Goal: Task Accomplishment & Management: Use online tool/utility

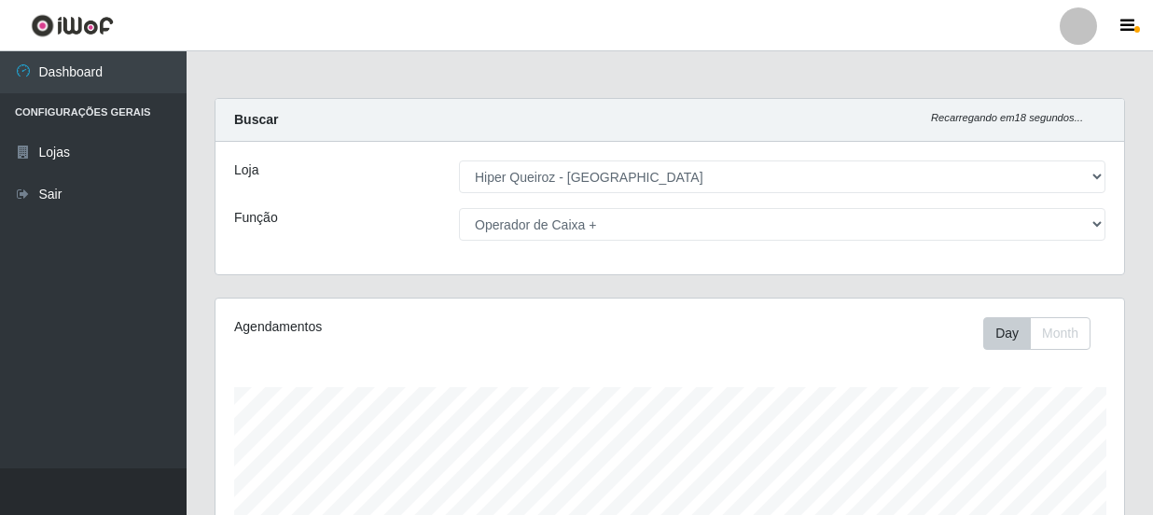
select select "513"
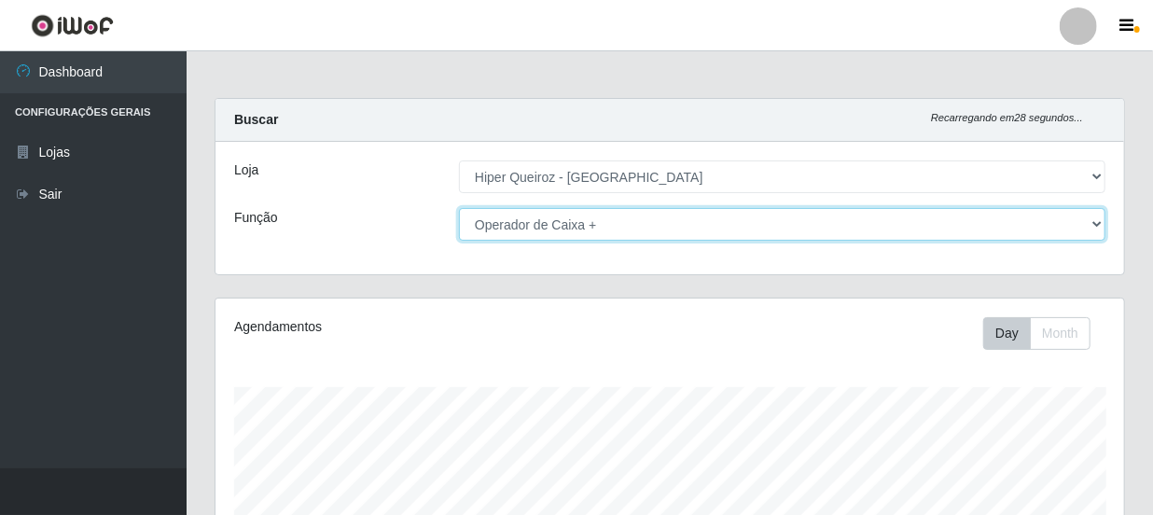
click at [1095, 222] on select "[Selecione...] Embalador Embalador + Embalador ++ Operador de Caixa Operador de…" at bounding box center [782, 224] width 647 height 33
click at [459, 208] on select "[Selecione...] Embalador Embalador + Embalador ++ Operador de Caixa Operador de…" at bounding box center [782, 224] width 647 height 33
click at [919, 217] on select "[Selecione...] Embalador Embalador + Embalador ++ Operador de Caixa Operador de…" at bounding box center [782, 224] width 647 height 33
select select "70"
click at [459, 208] on select "[Selecione...] Embalador Embalador + Embalador ++ Operador de Caixa Operador de…" at bounding box center [782, 224] width 647 height 33
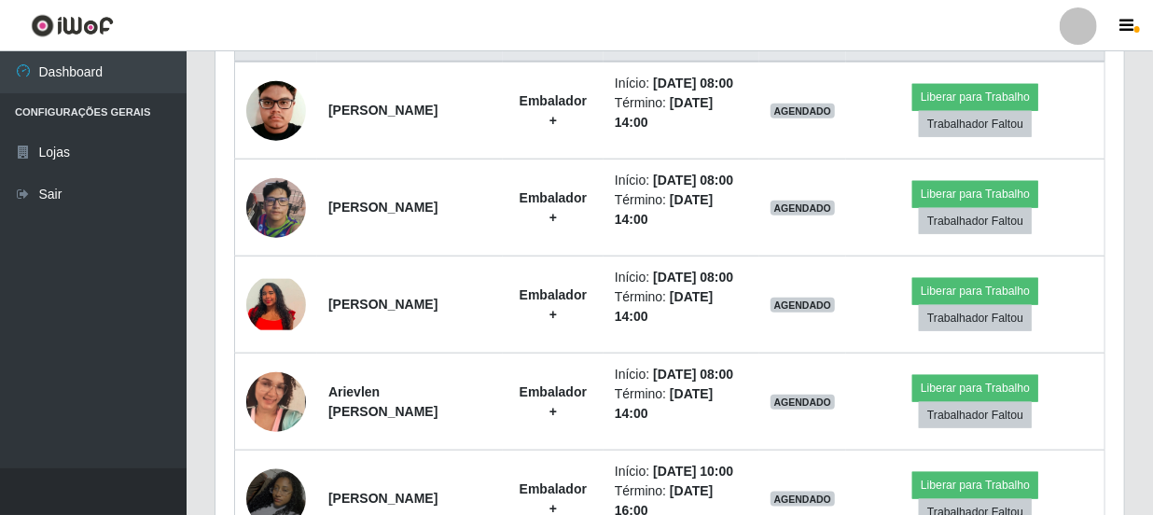
scroll to position [763, 0]
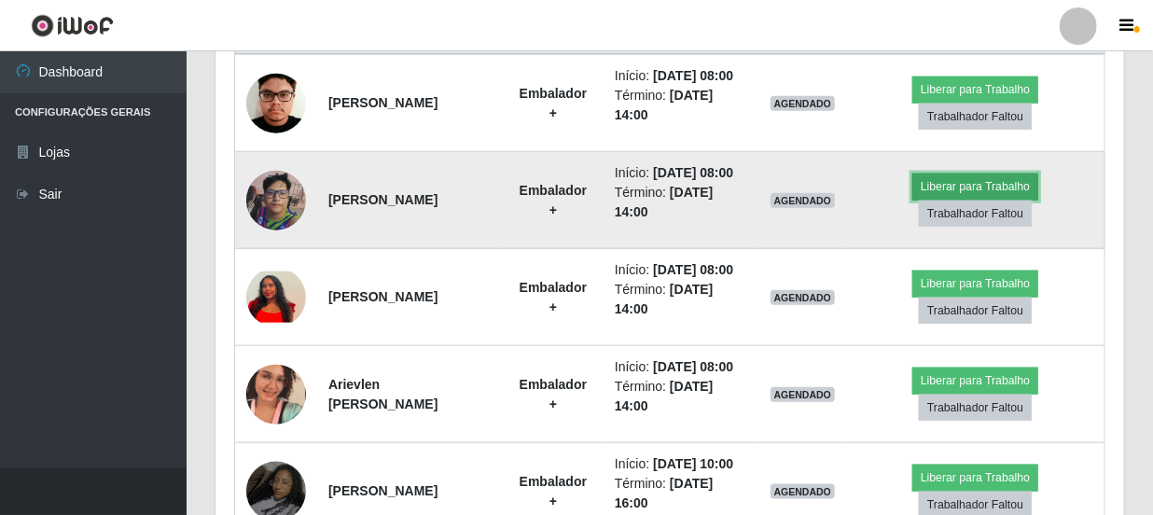
click at [951, 200] on button "Liberar para Trabalho" at bounding box center [976, 187] width 126 height 26
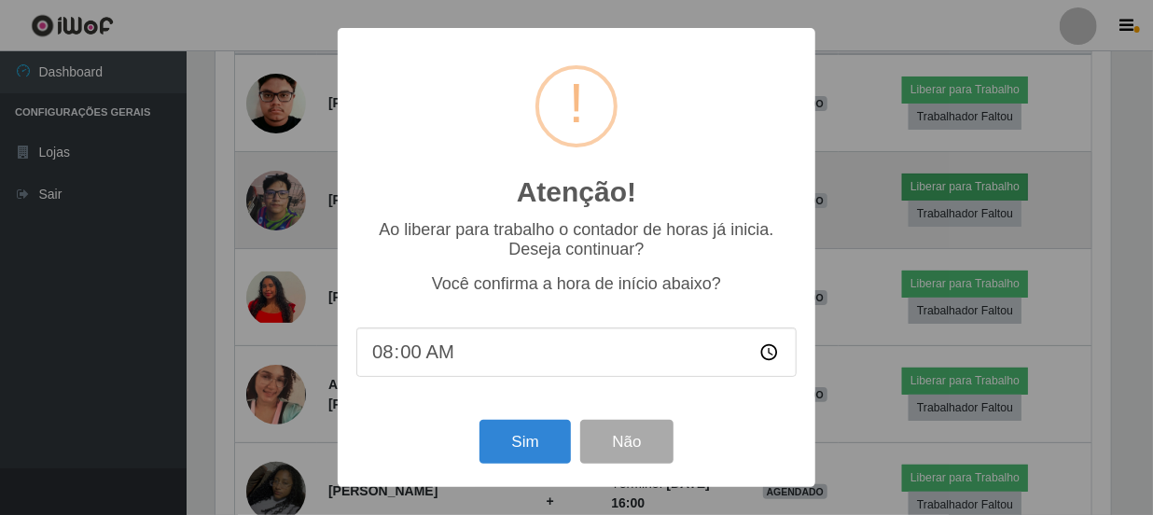
scroll to position [387, 901]
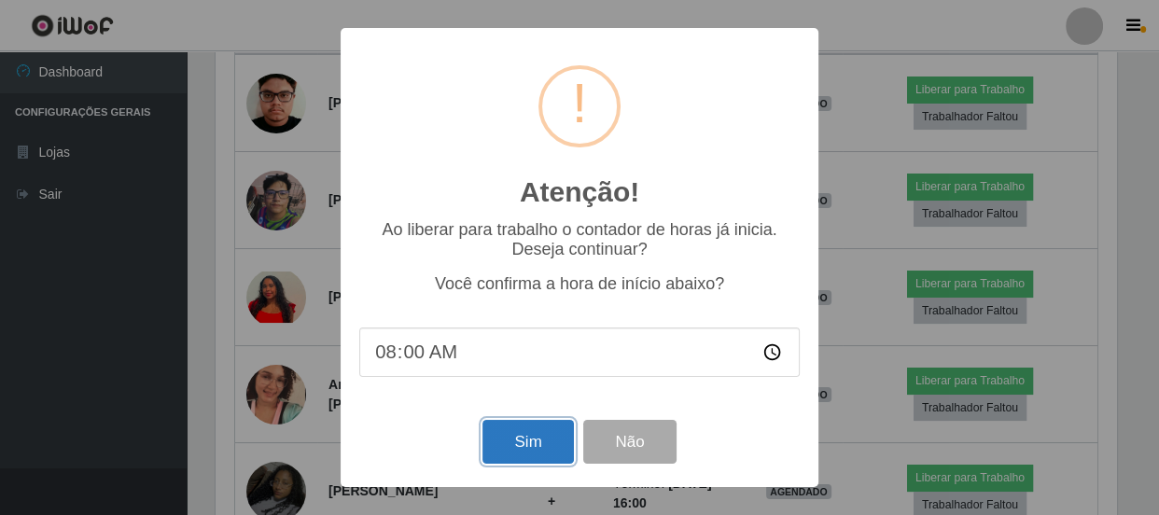
click at [542, 432] on button "Sim" at bounding box center [527, 442] width 91 height 44
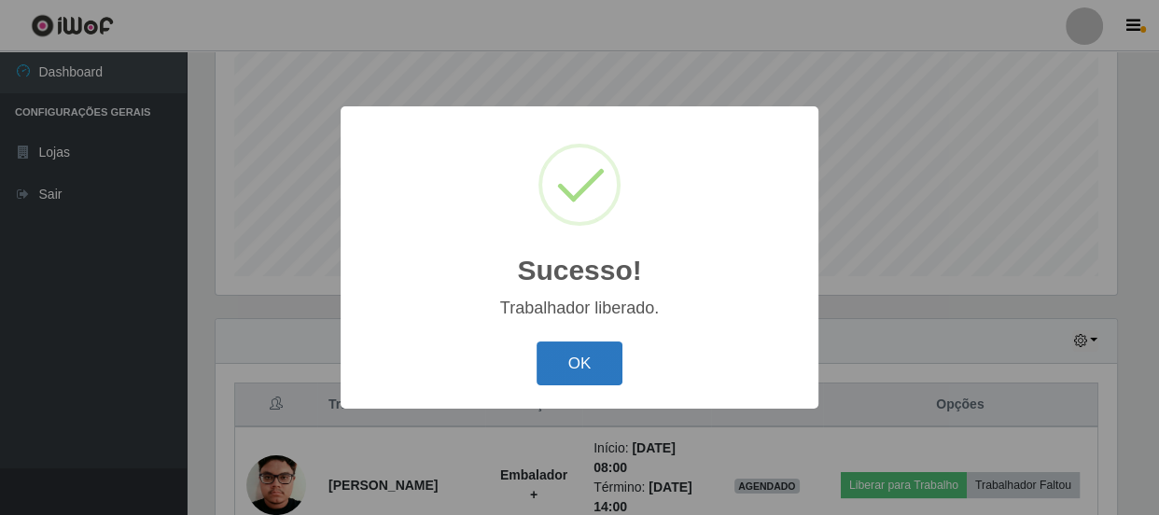
click at [551, 364] on button "OK" at bounding box center [580, 364] width 87 height 44
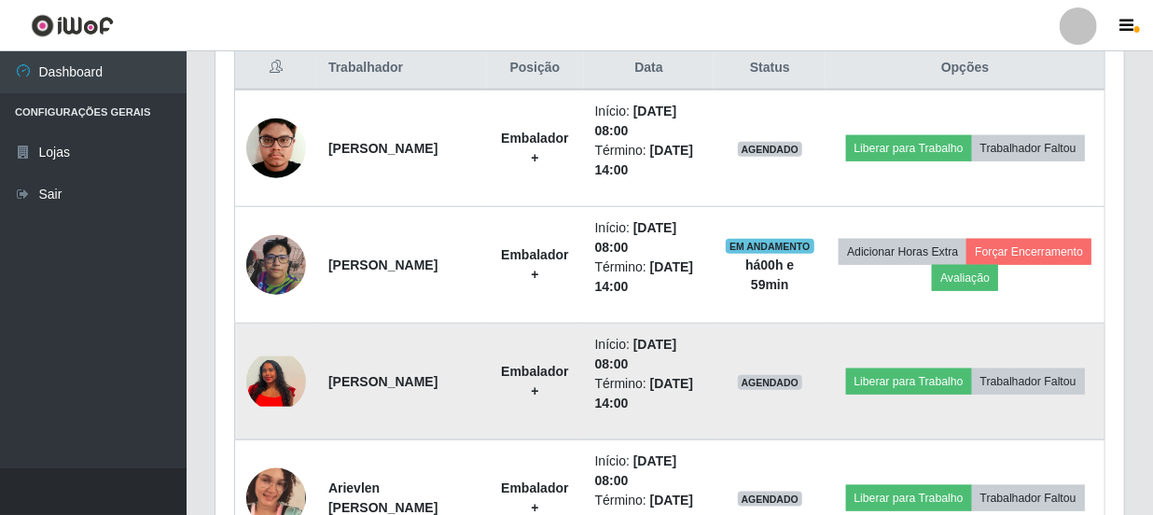
scroll to position [730, 0]
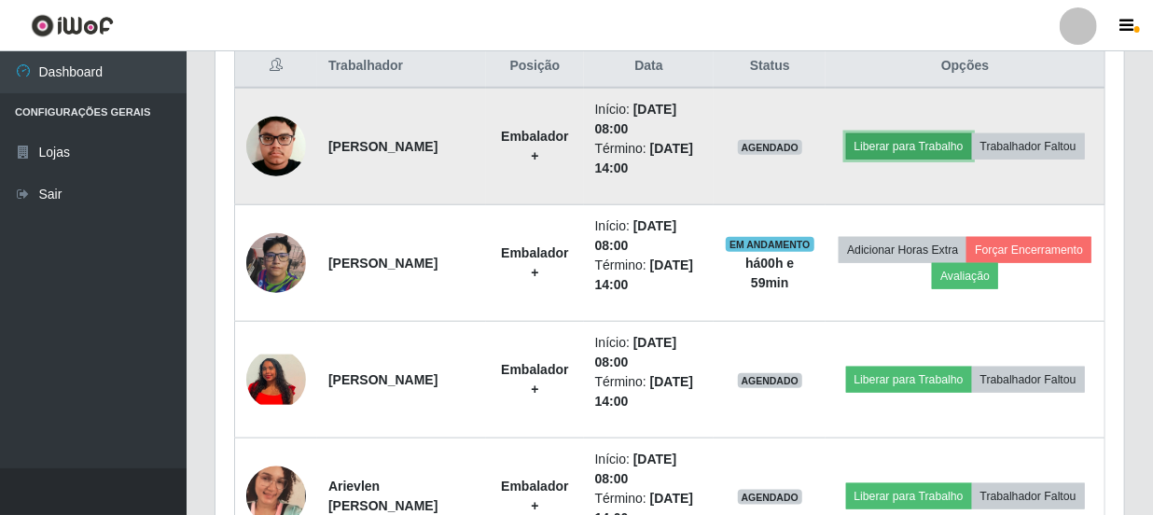
click at [972, 133] on button "Liberar para Trabalho" at bounding box center [909, 146] width 126 height 26
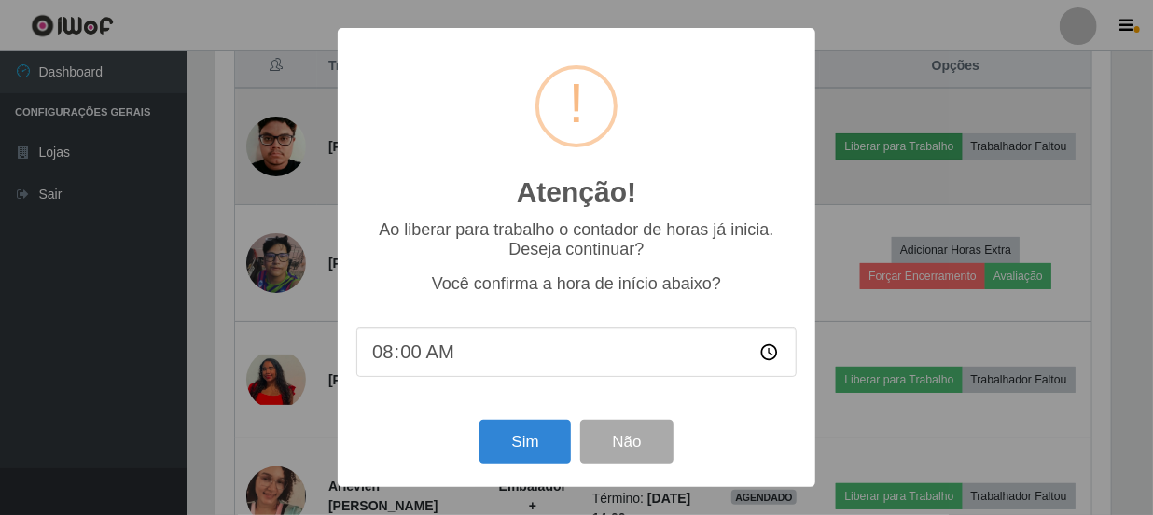
scroll to position [387, 901]
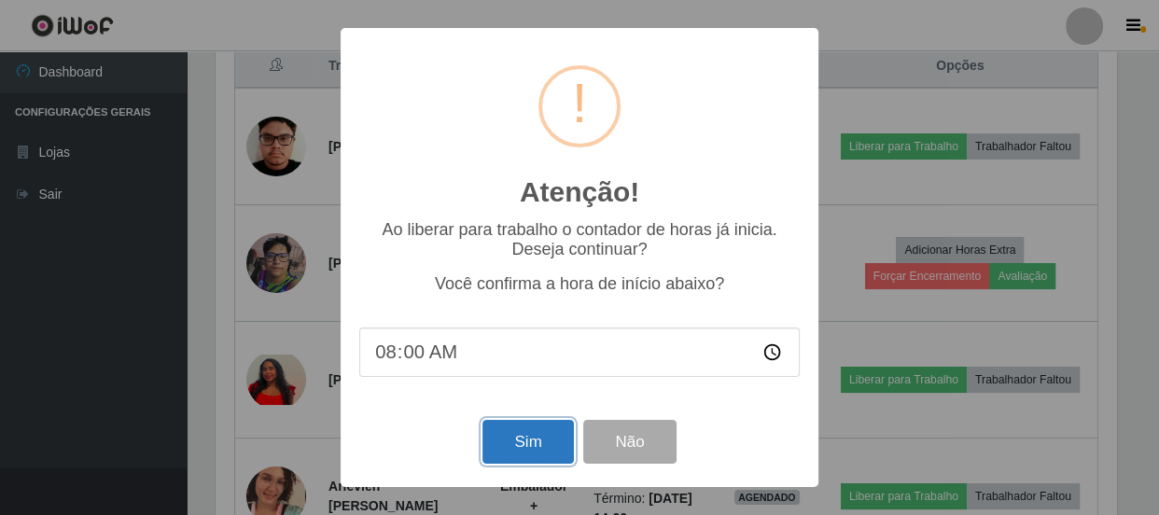
click at [561, 452] on button "Sim" at bounding box center [527, 442] width 91 height 44
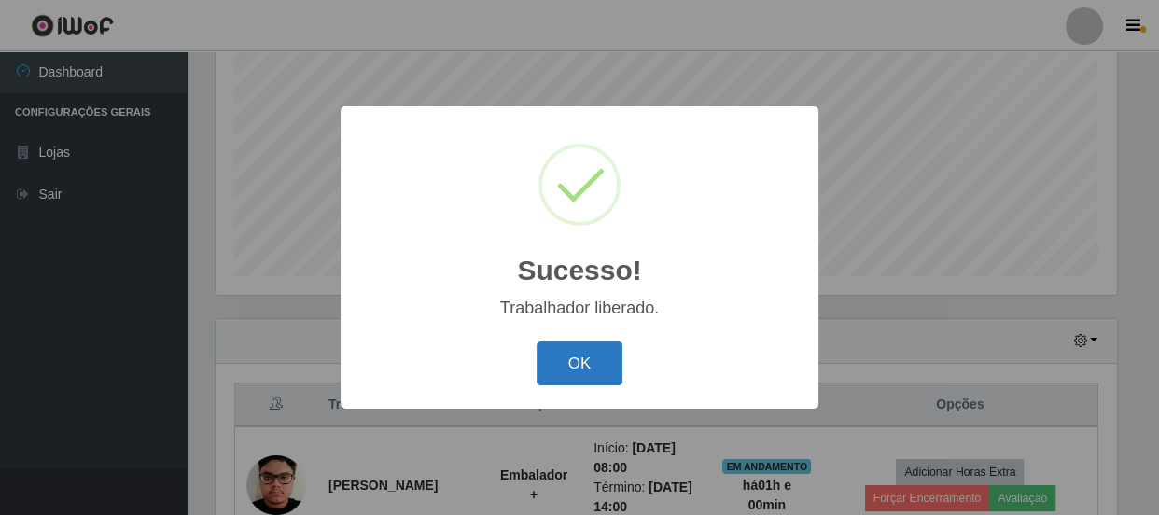
click at [586, 369] on button "OK" at bounding box center [580, 364] width 87 height 44
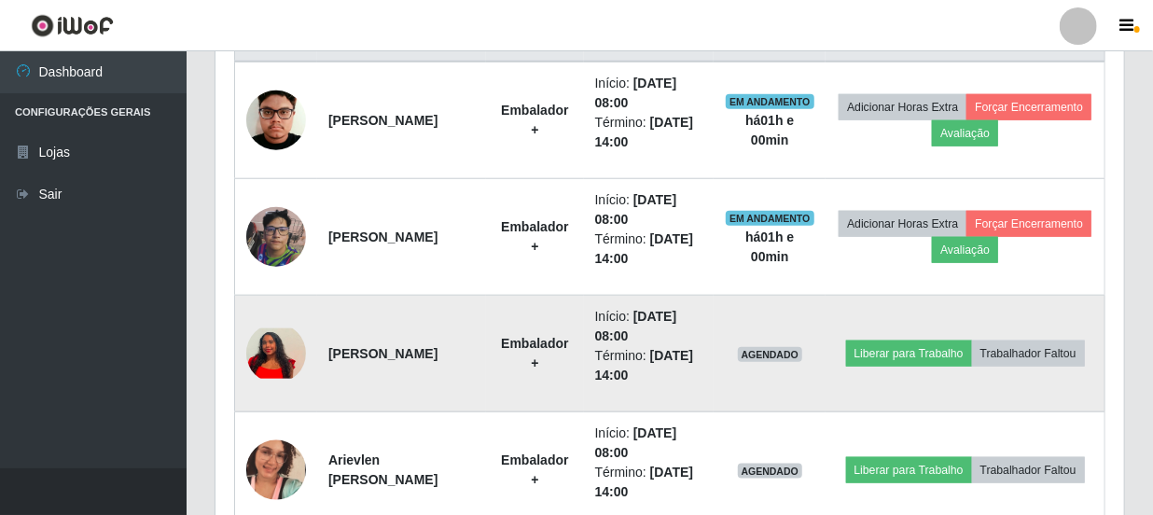
scroll to position [815, 0]
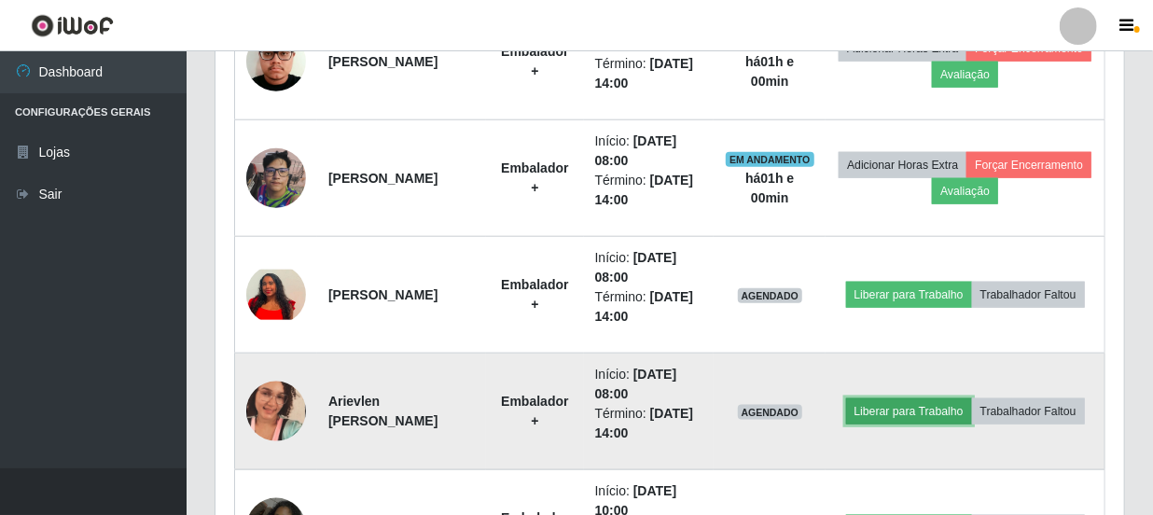
click at [972, 400] on button "Liberar para Trabalho" at bounding box center [909, 411] width 126 height 26
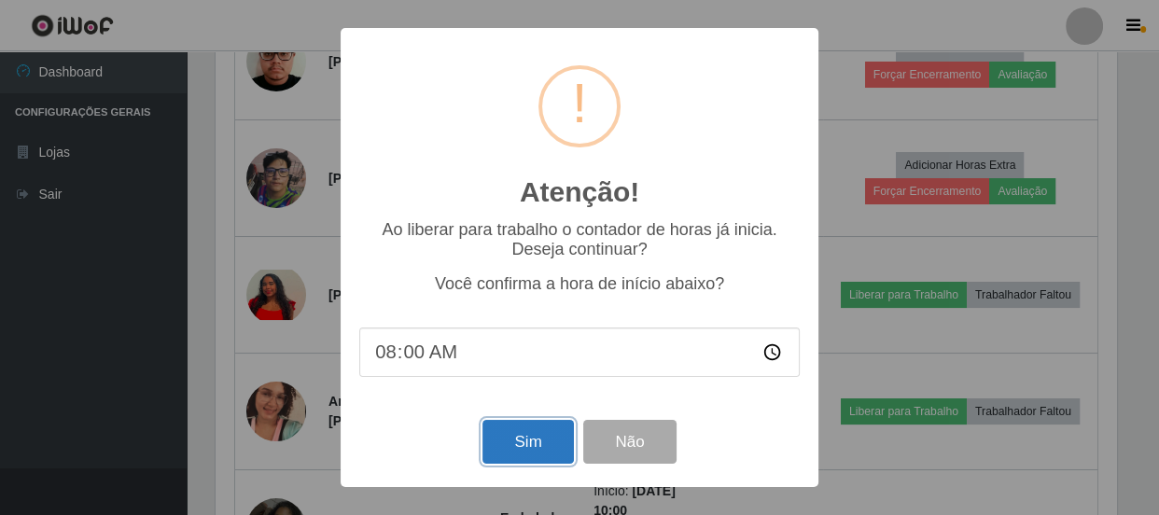
click at [559, 429] on button "Sim" at bounding box center [527, 442] width 91 height 44
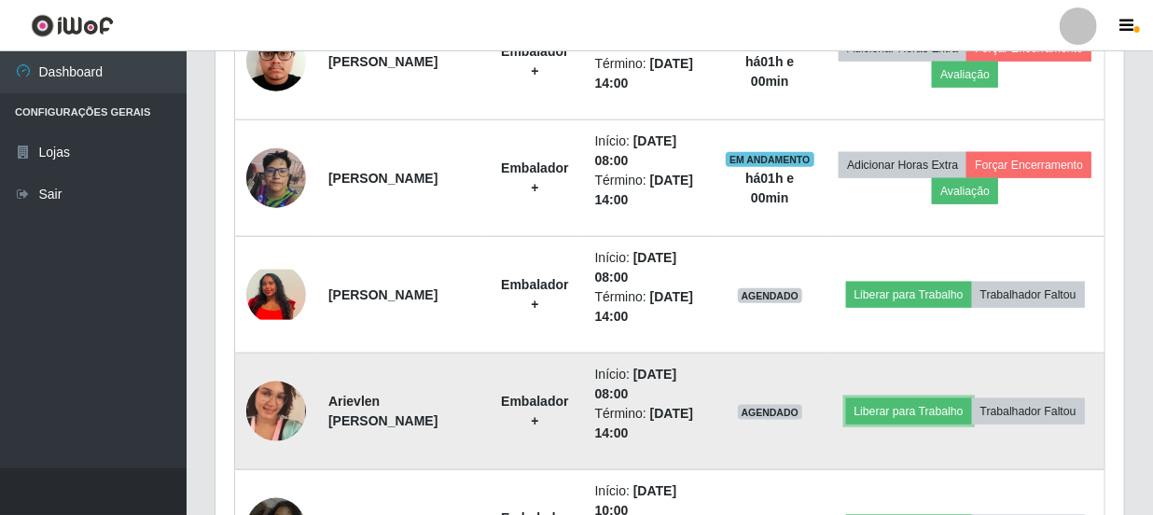
scroll to position [0, 0]
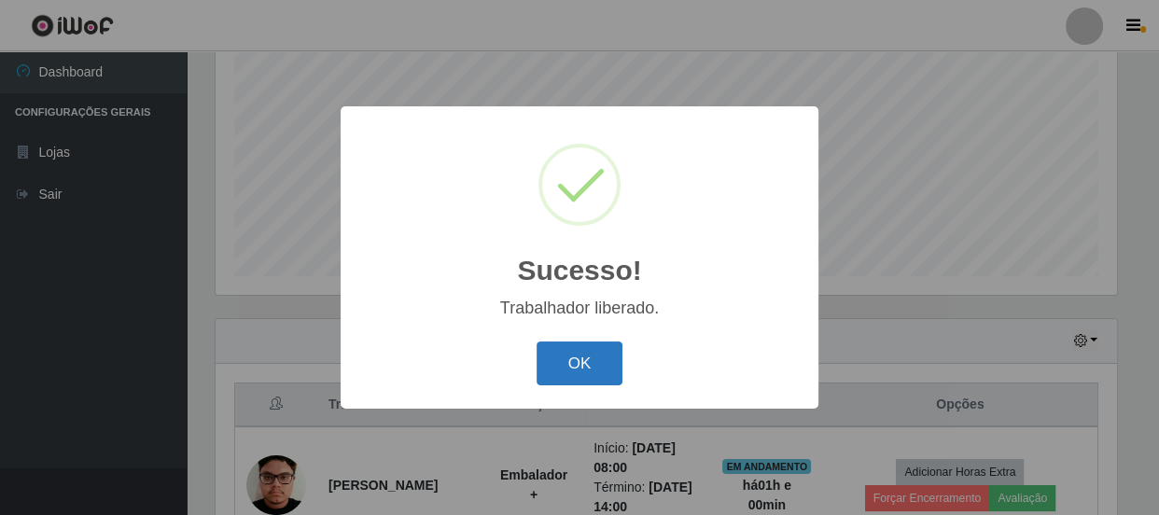
click at [595, 359] on button "OK" at bounding box center [580, 364] width 87 height 44
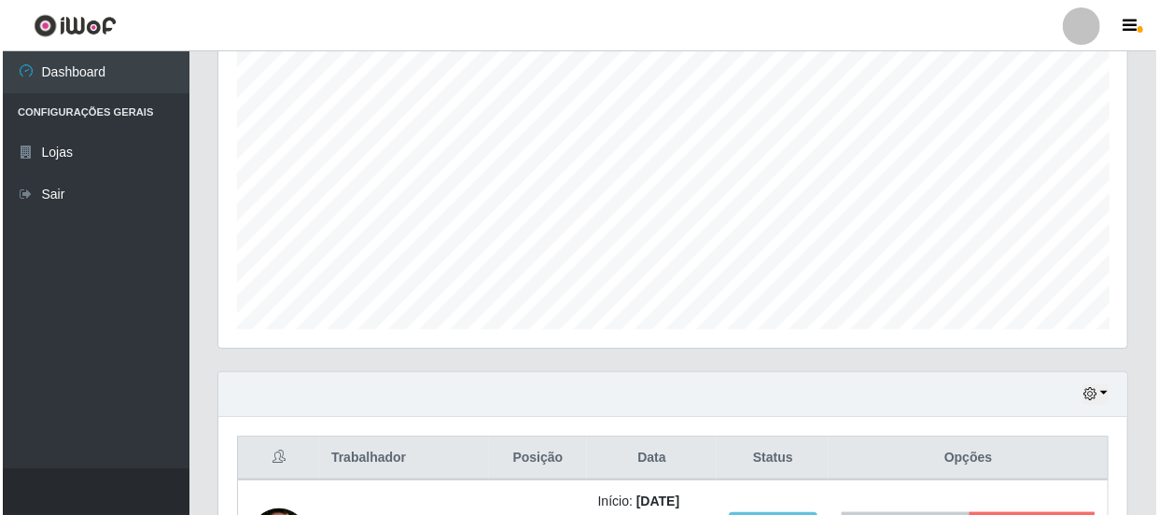
scroll to position [678, 0]
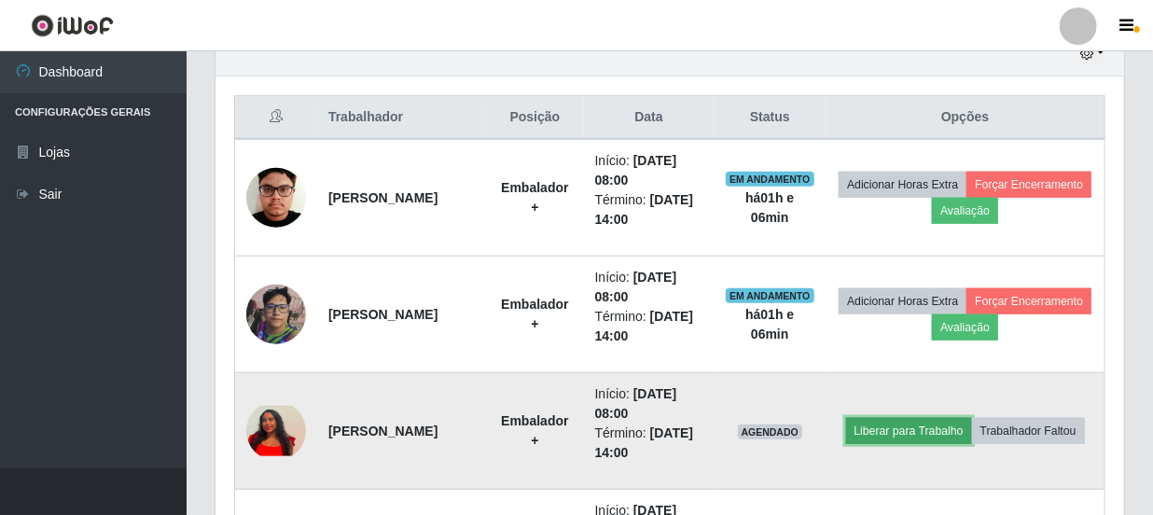
click at [972, 418] on button "Liberar para Trabalho" at bounding box center [909, 431] width 126 height 26
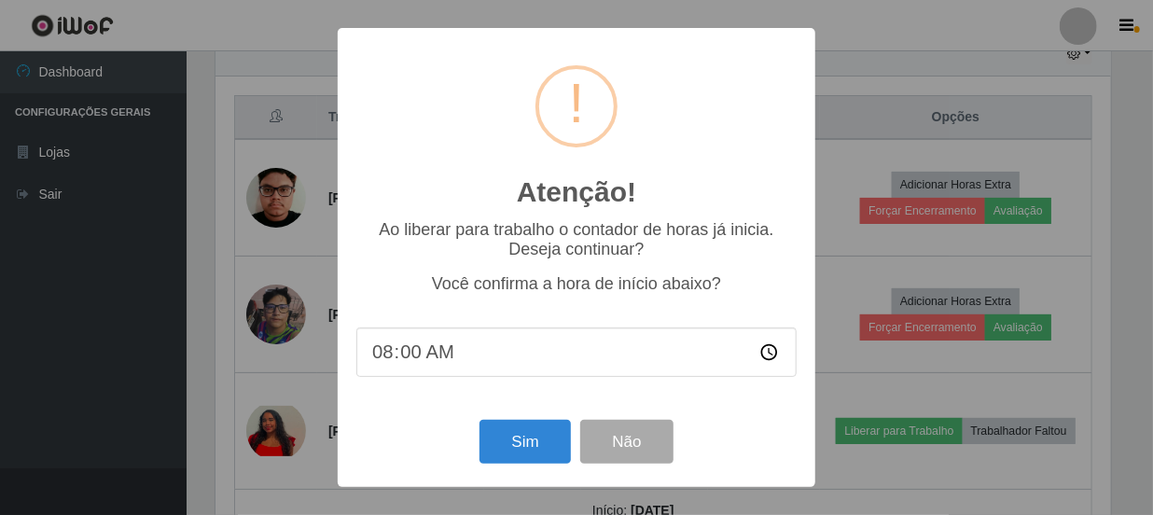
scroll to position [387, 901]
click at [547, 436] on button "Sim" at bounding box center [527, 442] width 91 height 44
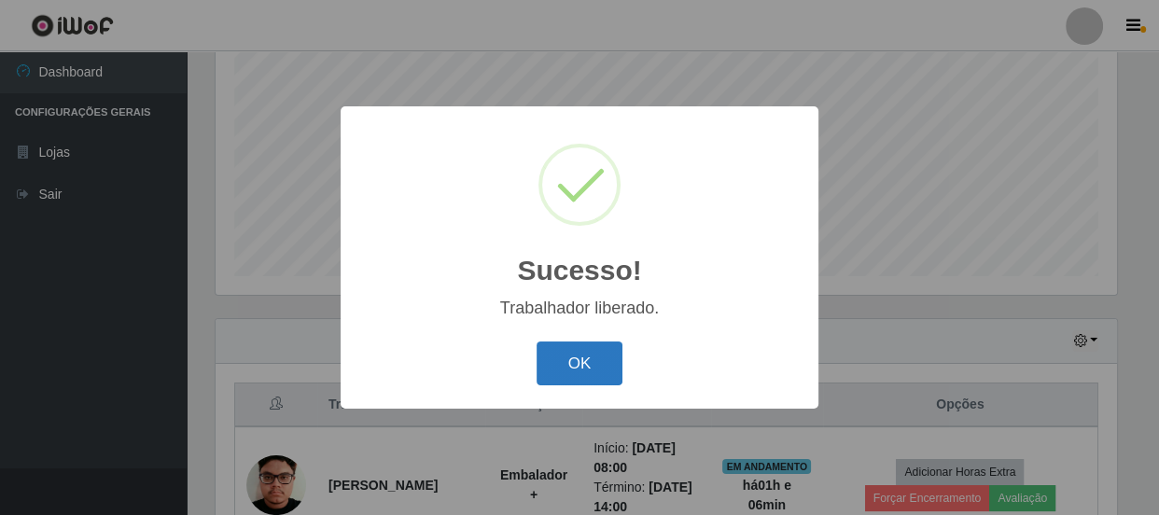
click at [578, 361] on button "OK" at bounding box center [580, 364] width 87 height 44
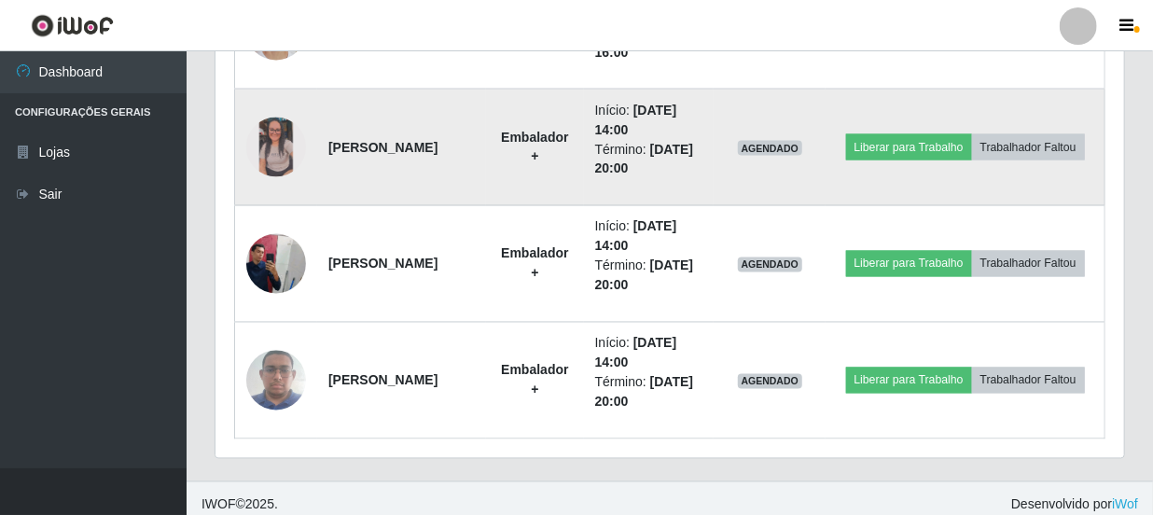
scroll to position [1439, 0]
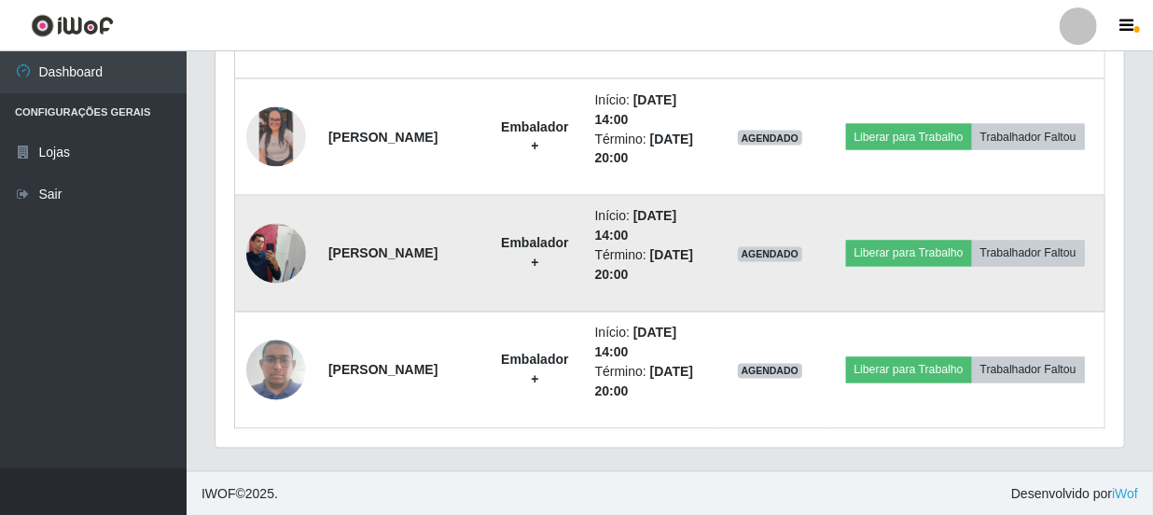
drag, startPoint x: 1072, startPoint y: 214, endPoint x: 1082, endPoint y: 288, distance: 75.2
click at [1082, 288] on td "Liberar para Trabalho Trabalhador Faltou" at bounding box center [965, 254] width 279 height 117
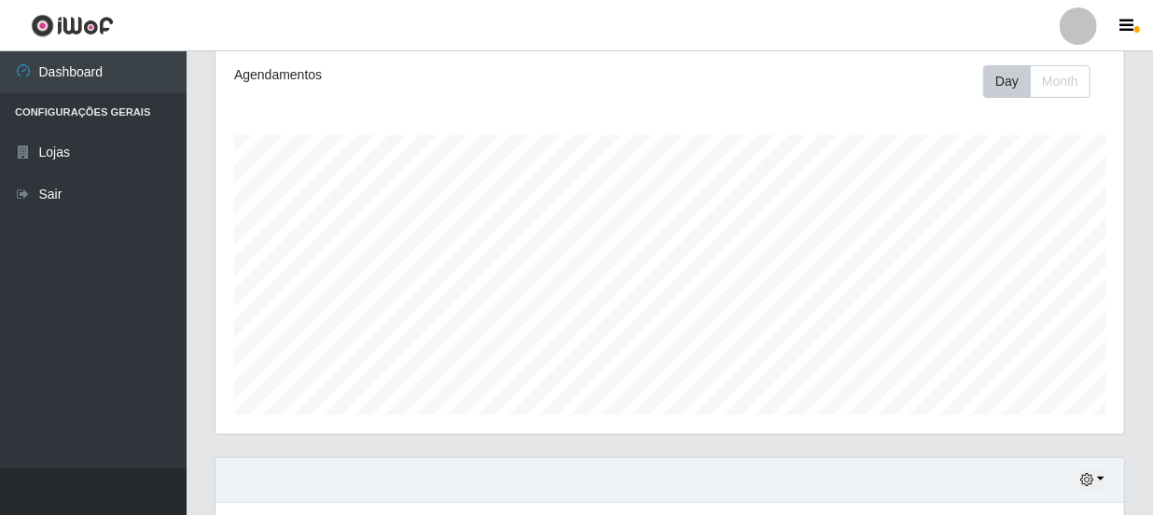
scroll to position [0, 0]
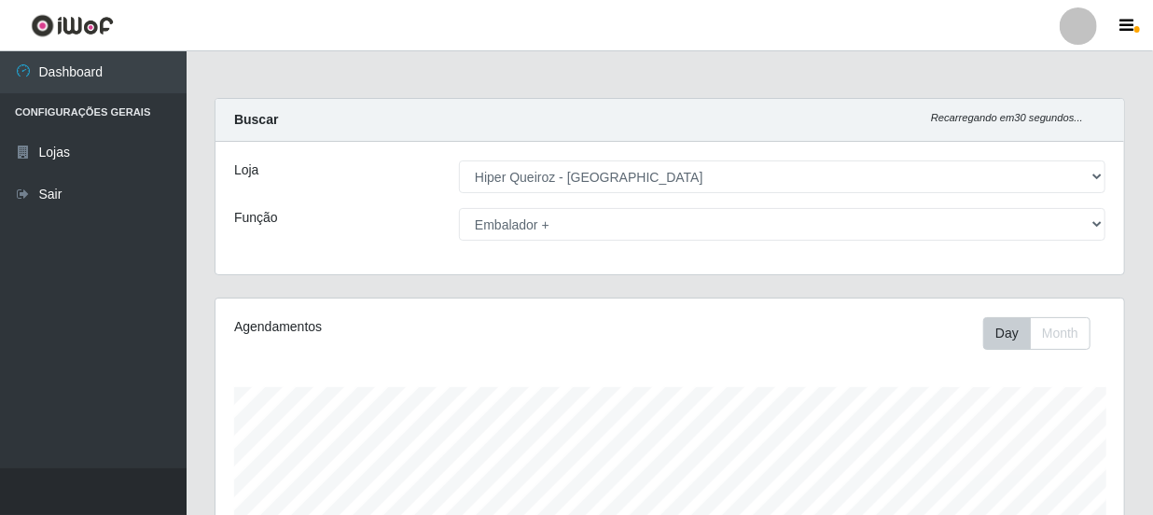
click at [793, 272] on div "Loja [Selecione...] Hiper Queiroz - Macau Função [Selecione...] Embalador Embal…" at bounding box center [670, 208] width 909 height 133
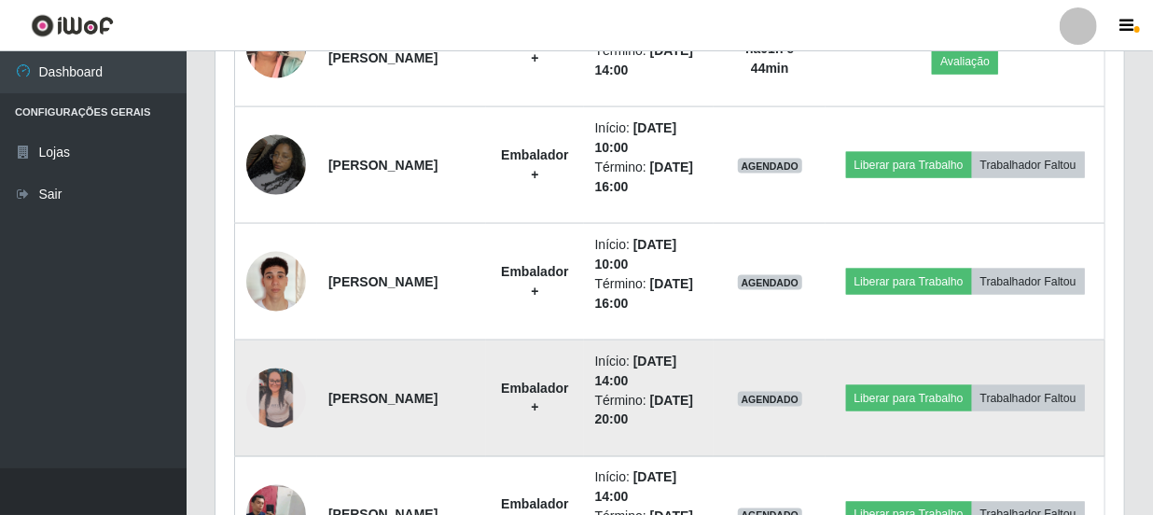
scroll to position [1357, 0]
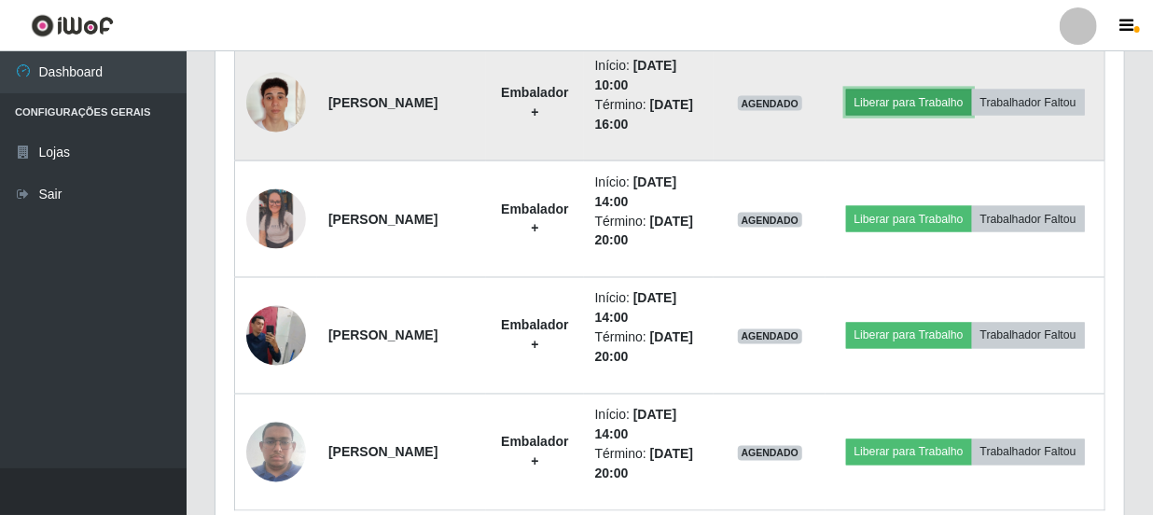
click at [944, 90] on button "Liberar para Trabalho" at bounding box center [909, 103] width 126 height 26
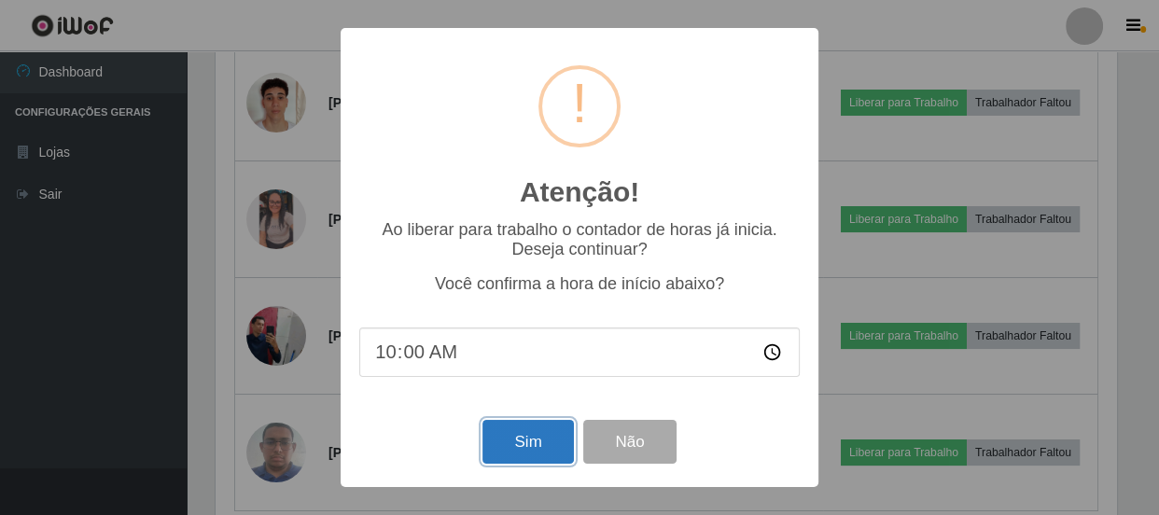
click at [524, 441] on button "Sim" at bounding box center [527, 442] width 91 height 44
